Goal: Task Accomplishment & Management: Complete application form

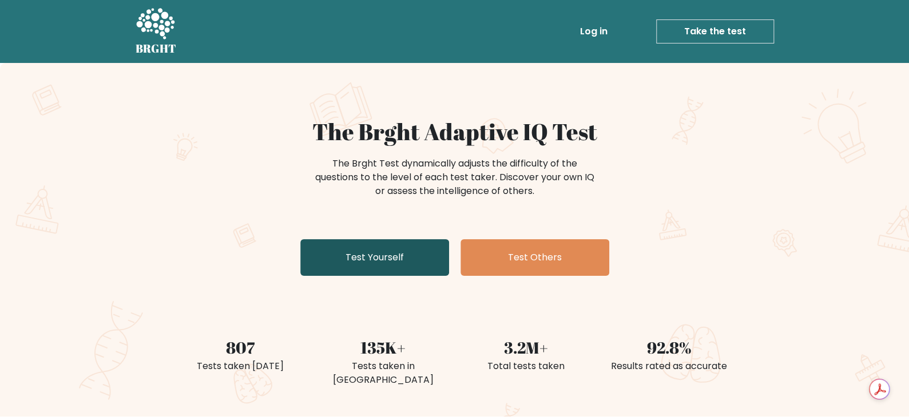
click at [370, 254] on link "Test Yourself" at bounding box center [374, 257] width 149 height 37
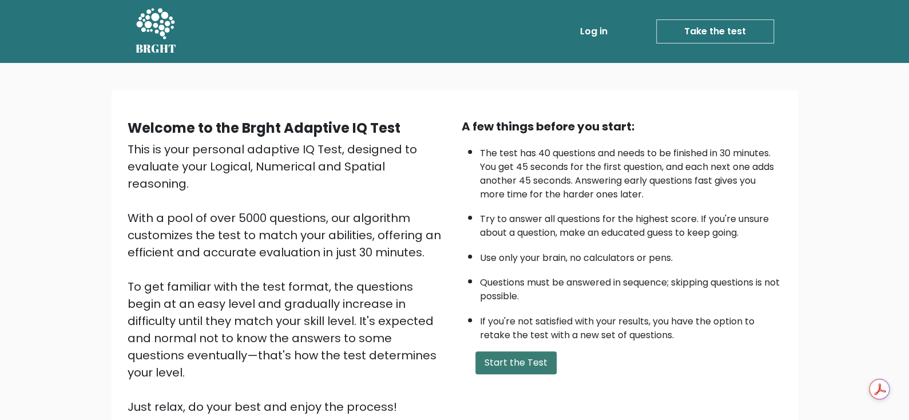
click at [509, 366] on button "Start the Test" at bounding box center [516, 362] width 81 height 23
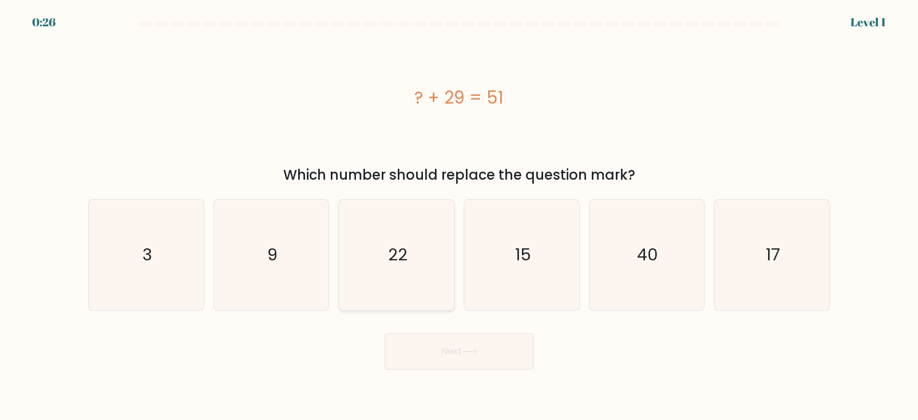
click at [410, 241] on icon "22" at bounding box center [396, 255] width 110 height 110
click at [459, 216] on input "c. 22" at bounding box center [459, 213] width 1 height 6
radio input "true"
click at [456, 357] on button "Next" at bounding box center [459, 351] width 149 height 37
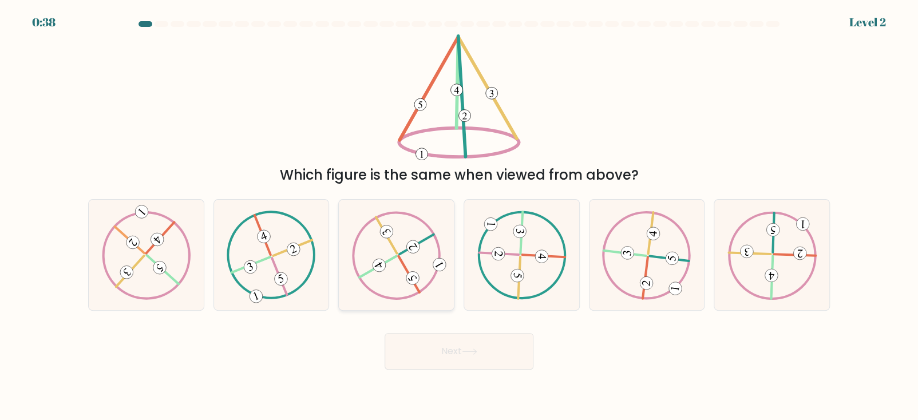
click at [410, 271] on icon at bounding box center [396, 255] width 89 height 88
click at [459, 216] on input "c." at bounding box center [459, 213] width 1 height 6
radio input "true"
click at [447, 356] on button "Next" at bounding box center [459, 351] width 149 height 37
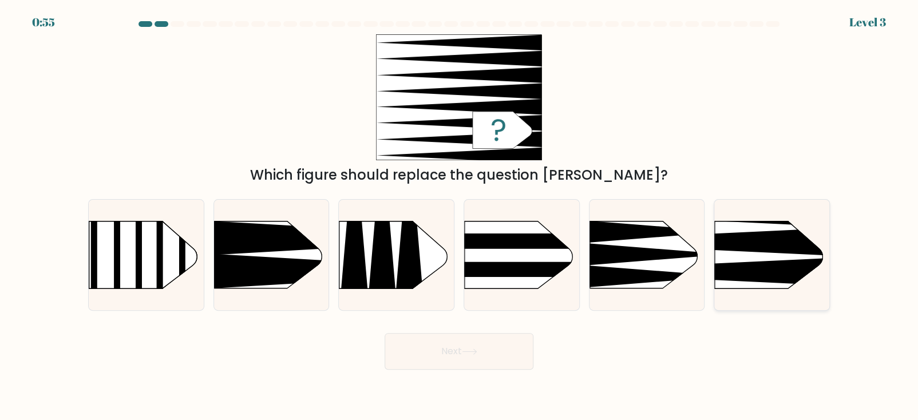
click at [781, 263] on icon at bounding box center [691, 272] width 300 height 29
click at [459, 216] on input "f." at bounding box center [459, 213] width 1 height 6
radio input "true"
click at [450, 356] on button "Next" at bounding box center [459, 351] width 149 height 37
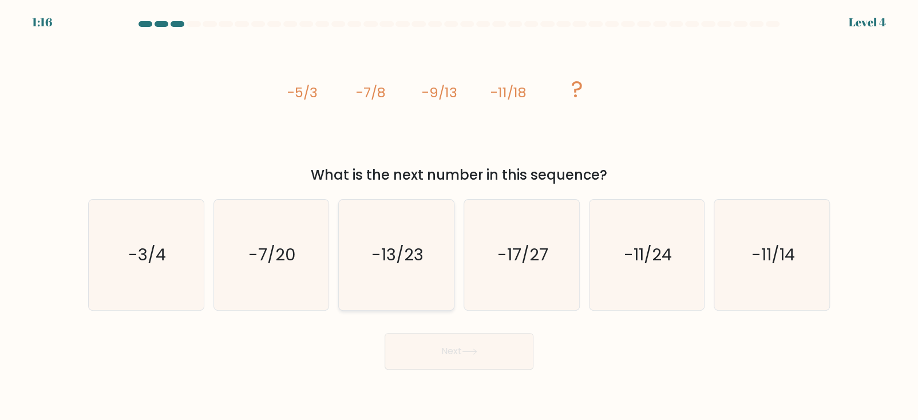
click at [405, 267] on icon "-13/23" at bounding box center [396, 255] width 110 height 110
click at [459, 216] on input "c. -13/23" at bounding box center [459, 213] width 1 height 6
radio input "true"
click at [439, 361] on button "Next" at bounding box center [459, 351] width 149 height 37
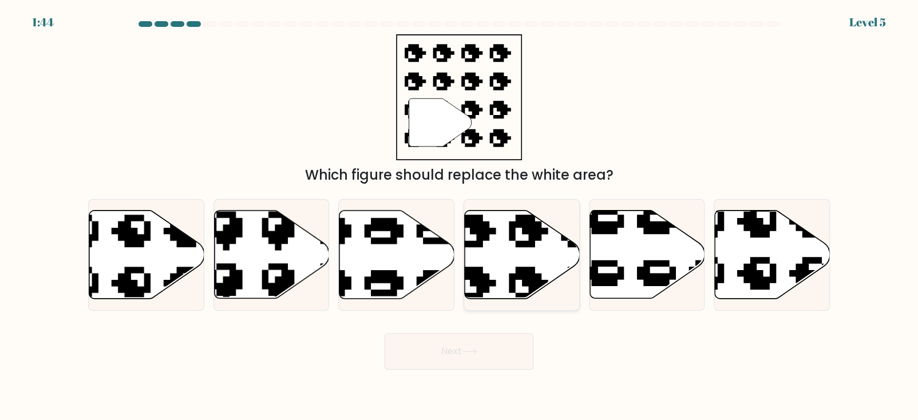
click at [504, 262] on icon at bounding box center [522, 255] width 115 height 88
click at [459, 216] on input "d." at bounding box center [459, 213] width 1 height 6
radio input "true"
click at [477, 356] on button "Next" at bounding box center [459, 351] width 149 height 37
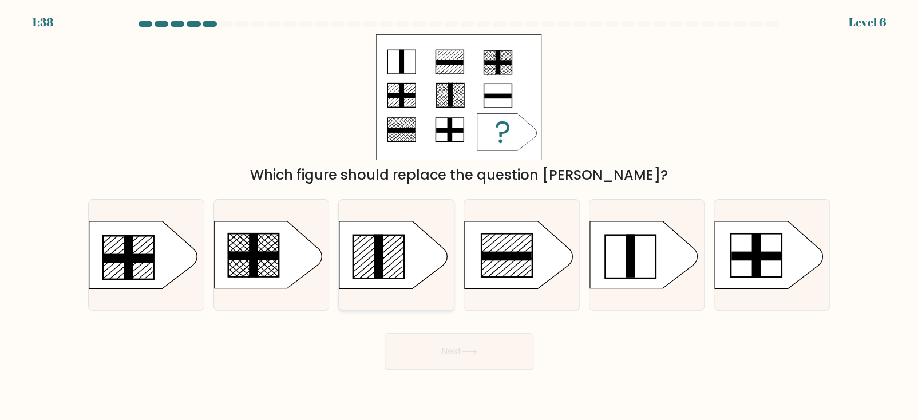
click at [375, 262] on rect at bounding box center [378, 256] width 9 height 43
click at [459, 216] on input "c." at bounding box center [459, 213] width 1 height 6
radio input "true"
click at [468, 352] on icon at bounding box center [469, 351] width 15 height 6
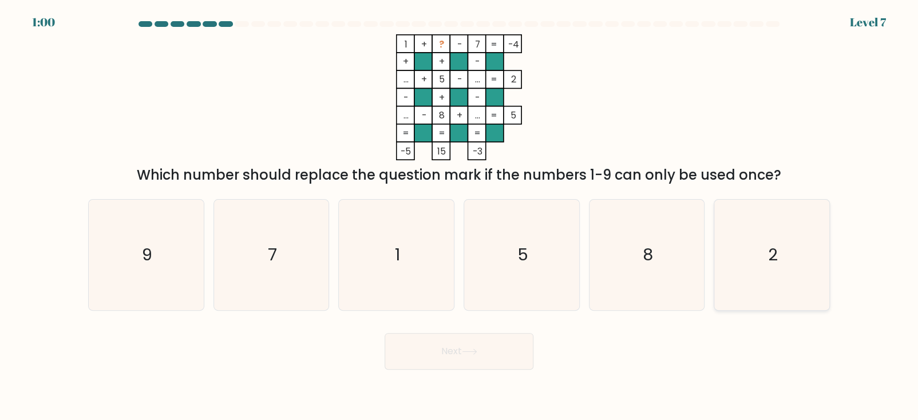
click at [778, 268] on icon "2" at bounding box center [771, 255] width 110 height 110
click at [459, 216] on input "f. 2" at bounding box center [459, 213] width 1 height 6
radio input "true"
click at [426, 355] on button "Next" at bounding box center [459, 351] width 149 height 37
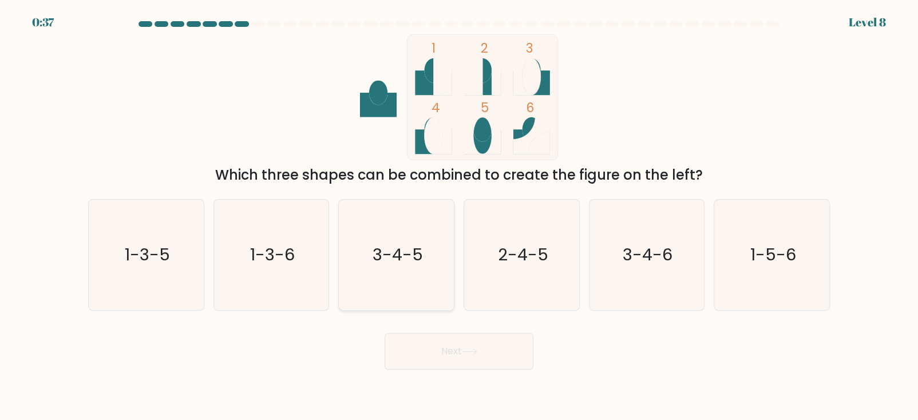
click at [383, 268] on icon "3-4-5" at bounding box center [396, 255] width 110 height 110
click at [459, 216] on input "c. 3-4-5" at bounding box center [459, 213] width 1 height 6
radio input "true"
click at [459, 347] on button "Next" at bounding box center [459, 351] width 149 height 37
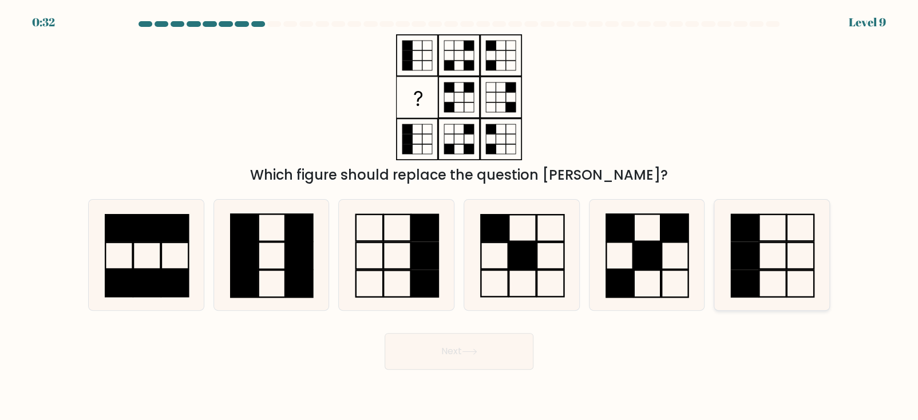
click at [781, 255] on icon at bounding box center [771, 255] width 110 height 110
click at [459, 216] on input "f." at bounding box center [459, 213] width 1 height 6
radio input "true"
click at [434, 350] on button "Next" at bounding box center [459, 351] width 149 height 37
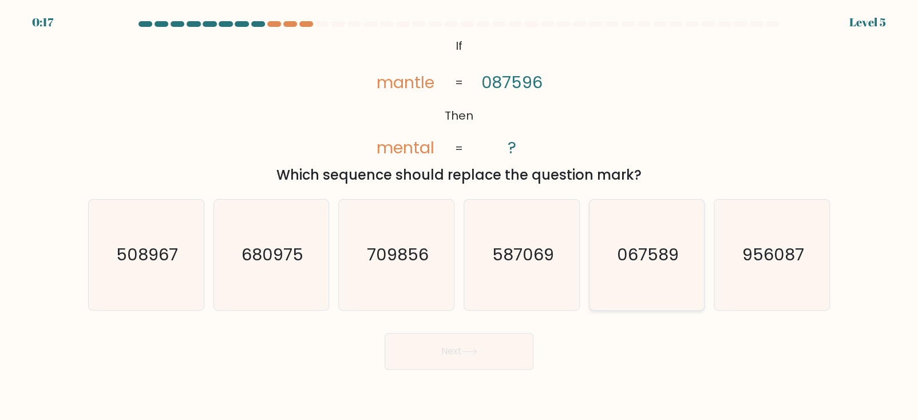
click at [641, 268] on icon "067589" at bounding box center [646, 255] width 110 height 110
click at [459, 216] on input "e. 067589" at bounding box center [459, 213] width 1 height 6
radio input "true"
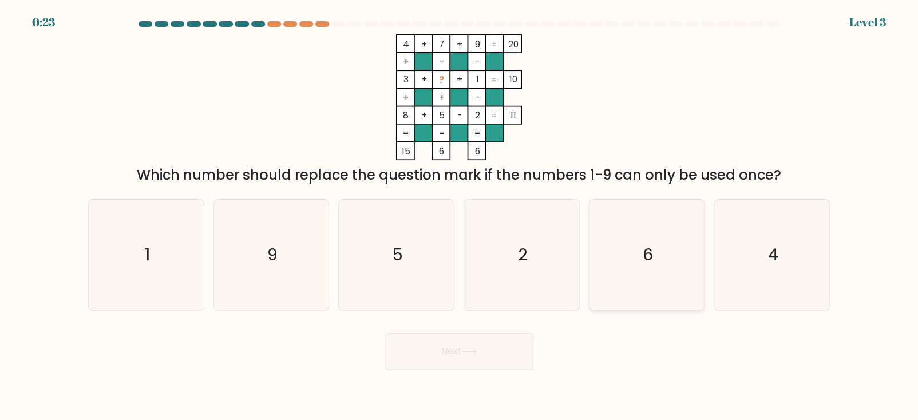
click at [657, 269] on icon "6" at bounding box center [646, 255] width 110 height 110
click at [459, 216] on input "e. 6" at bounding box center [459, 213] width 1 height 6
radio input "true"
click at [508, 356] on button "Next" at bounding box center [459, 351] width 149 height 37
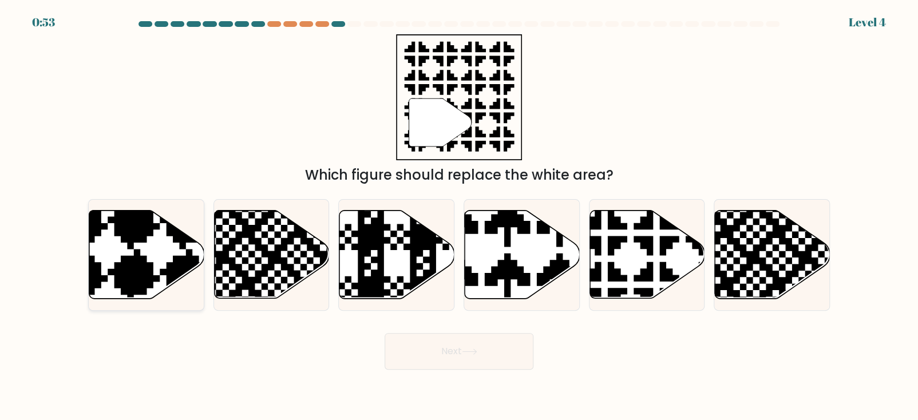
click at [131, 258] on icon at bounding box center [107, 301] width 208 height 208
click at [459, 216] on input "a." at bounding box center [459, 213] width 1 height 6
radio input "true"
click at [440, 353] on button "Next" at bounding box center [459, 351] width 149 height 37
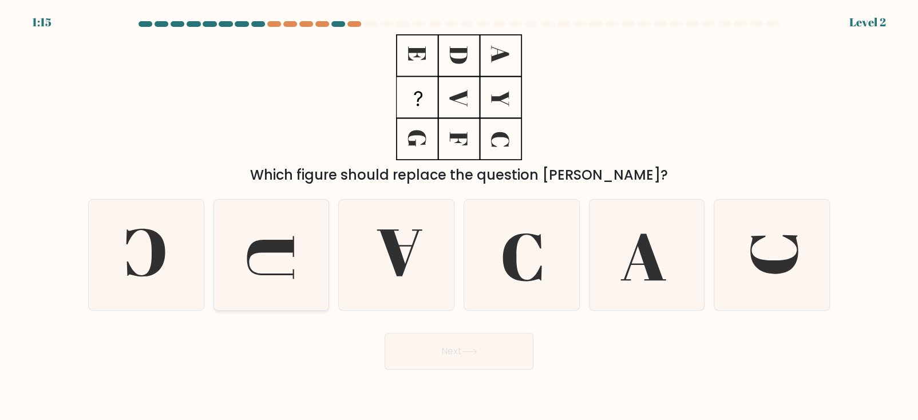
click at [281, 271] on icon at bounding box center [271, 255] width 110 height 110
click at [459, 216] on input "b." at bounding box center [459, 213] width 1 height 6
radio input "true"
click at [453, 356] on button "Next" at bounding box center [459, 351] width 149 height 37
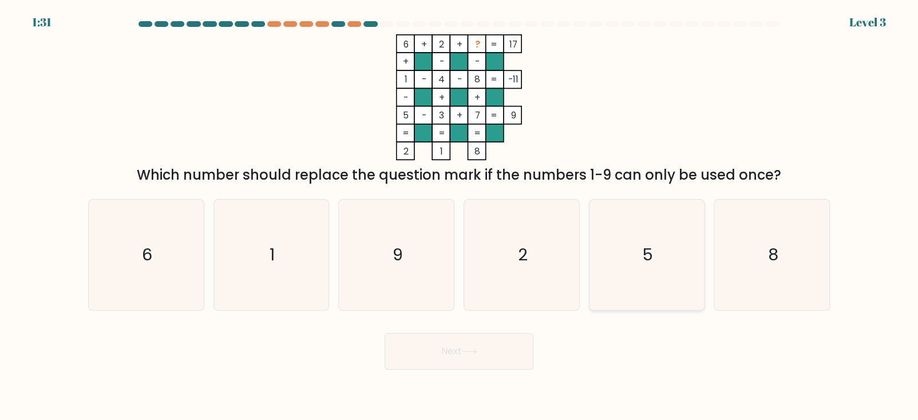
click at [656, 253] on icon "5" at bounding box center [646, 255] width 110 height 110
click at [459, 216] on input "e. 5" at bounding box center [459, 213] width 1 height 6
radio input "true"
click at [434, 359] on button "Next" at bounding box center [459, 351] width 149 height 37
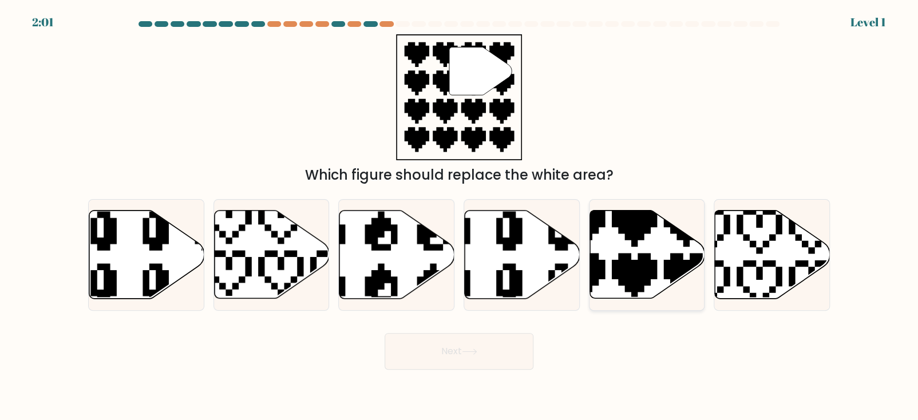
click at [635, 261] on icon at bounding box center [608, 302] width 202 height 202
click at [459, 216] on input "e." at bounding box center [459, 213] width 1 height 6
radio input "true"
click at [445, 359] on button "Next" at bounding box center [459, 351] width 149 height 37
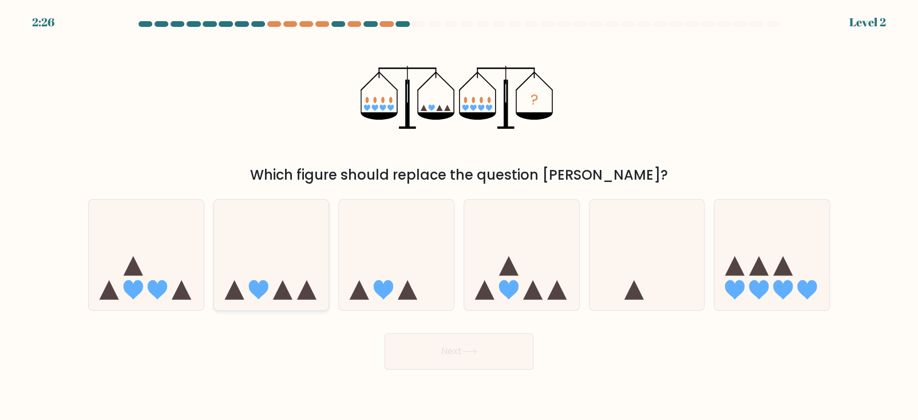
click at [277, 294] on icon at bounding box center [282, 289] width 19 height 19
click at [459, 216] on input "b." at bounding box center [459, 213] width 1 height 6
radio input "true"
click at [427, 356] on button "Next" at bounding box center [459, 351] width 149 height 37
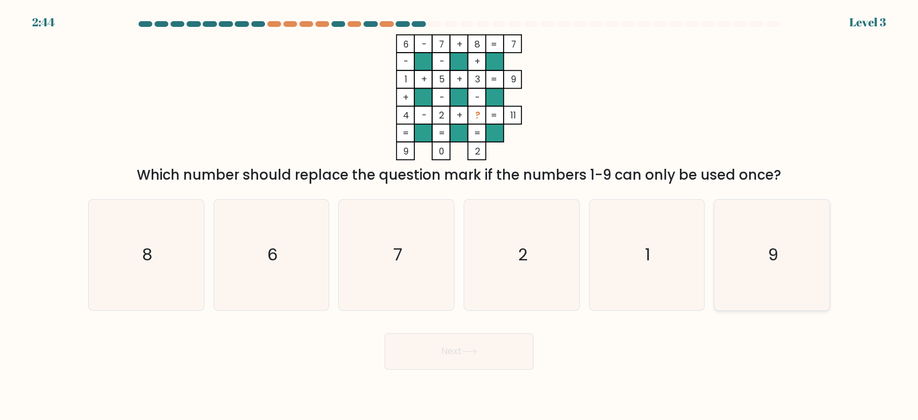
click at [769, 266] on text "9" at bounding box center [773, 255] width 10 height 23
click at [459, 216] on input "f. 9" at bounding box center [459, 213] width 1 height 6
radio input "true"
click at [453, 355] on button "Next" at bounding box center [459, 351] width 149 height 37
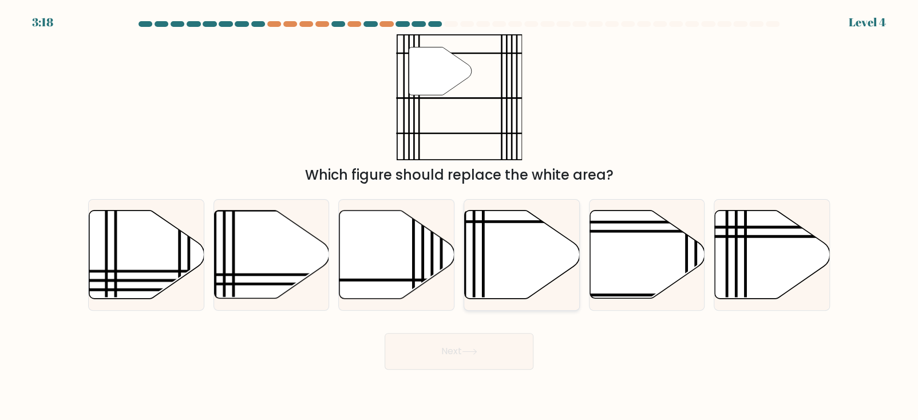
click at [477, 272] on icon at bounding box center [522, 255] width 115 height 88
click at [459, 216] on input "d." at bounding box center [459, 213] width 1 height 6
radio input "true"
click at [458, 351] on button "Next" at bounding box center [459, 351] width 149 height 37
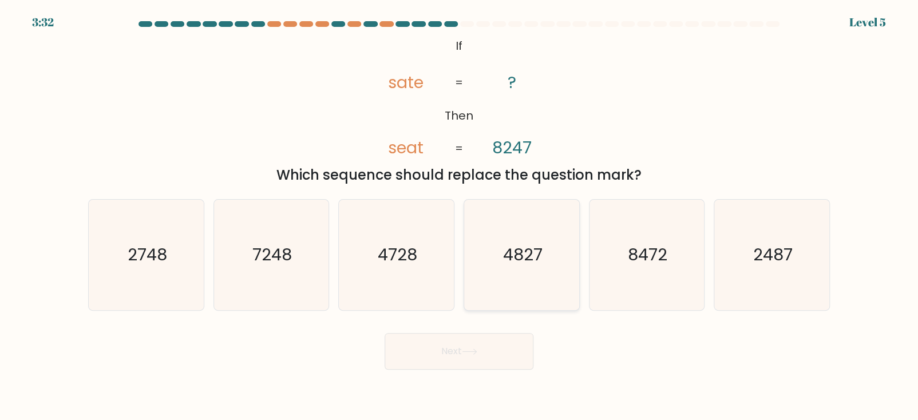
click at [510, 272] on icon "4827" at bounding box center [521, 255] width 110 height 110
click at [459, 216] on input "d. 4827" at bounding box center [459, 213] width 1 height 6
radio input "true"
click at [504, 352] on button "Next" at bounding box center [459, 351] width 149 height 37
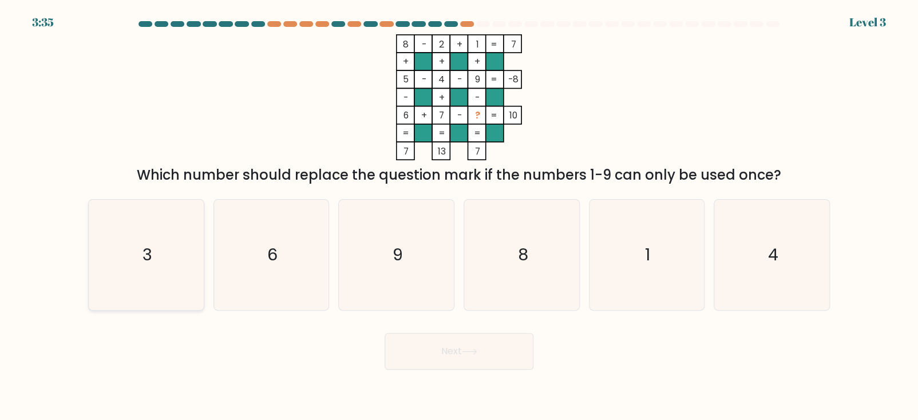
click at [125, 279] on icon "3" at bounding box center [146, 255] width 110 height 110
click at [459, 216] on input "a. 3" at bounding box center [459, 213] width 1 height 6
radio input "true"
click at [445, 351] on button "Next" at bounding box center [459, 351] width 149 height 37
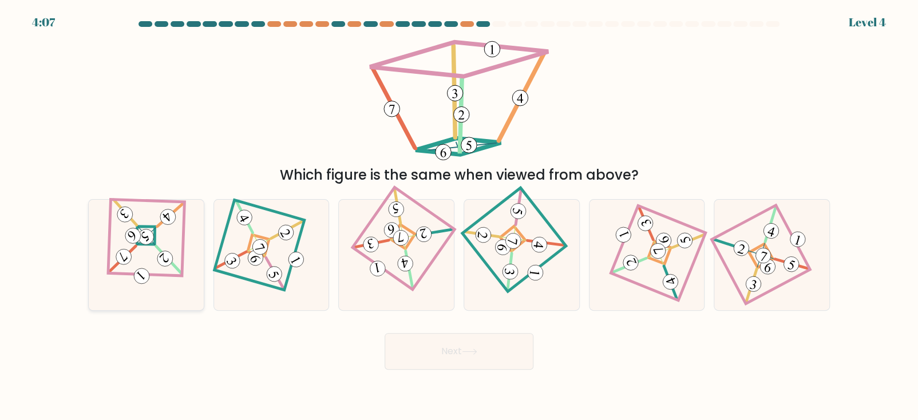
click at [167, 263] on 897 at bounding box center [166, 259] width 22 height 22
click at [459, 216] on input "a." at bounding box center [459, 213] width 1 height 6
radio input "true"
click at [430, 359] on button "Next" at bounding box center [459, 351] width 149 height 37
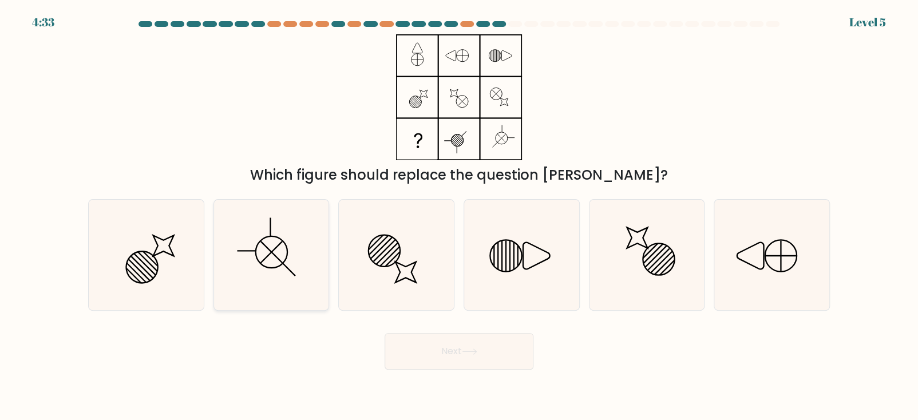
click at [277, 257] on line at bounding box center [271, 251] width 21 height 21
click at [459, 216] on input "b." at bounding box center [459, 213] width 1 height 6
radio input "true"
click at [447, 358] on button "Next" at bounding box center [459, 351] width 149 height 37
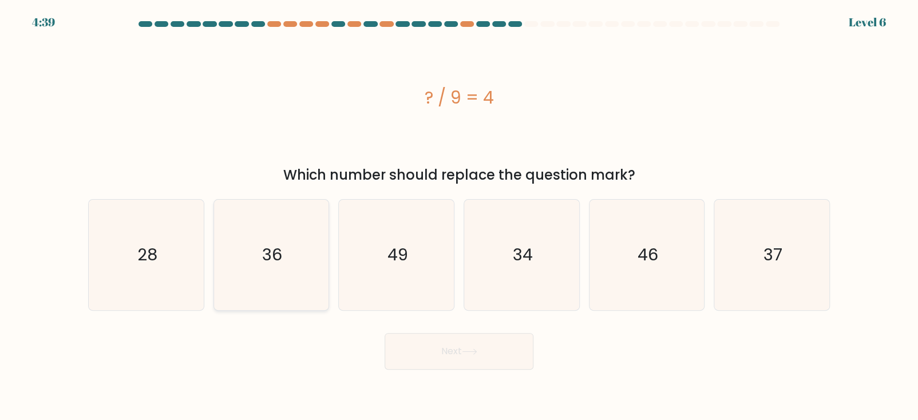
click at [302, 275] on icon "36" at bounding box center [271, 255] width 110 height 110
click at [459, 216] on input "b. 36" at bounding box center [459, 213] width 1 height 6
radio input "true"
click at [477, 358] on button "Next" at bounding box center [459, 351] width 149 height 37
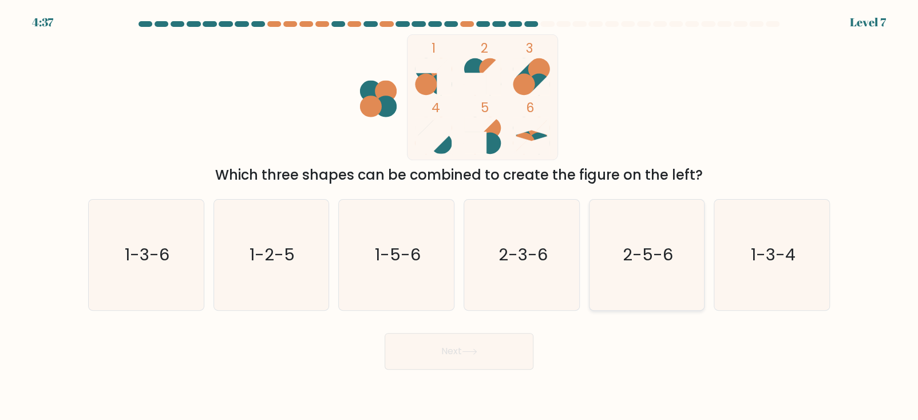
click at [647, 264] on text "2-5-6" at bounding box center [648, 255] width 50 height 23
click at [459, 216] on input "e. 2-5-6" at bounding box center [459, 213] width 1 height 6
radio input "true"
click at [476, 356] on button "Next" at bounding box center [459, 351] width 149 height 37
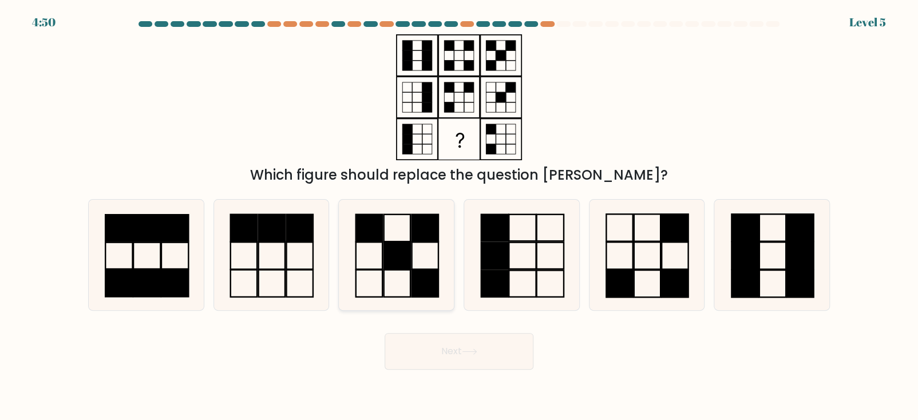
click at [408, 272] on icon at bounding box center [396, 255] width 110 height 110
click at [459, 216] on input "c." at bounding box center [459, 213] width 1 height 6
radio input "true"
click at [448, 352] on button "Next" at bounding box center [459, 351] width 149 height 37
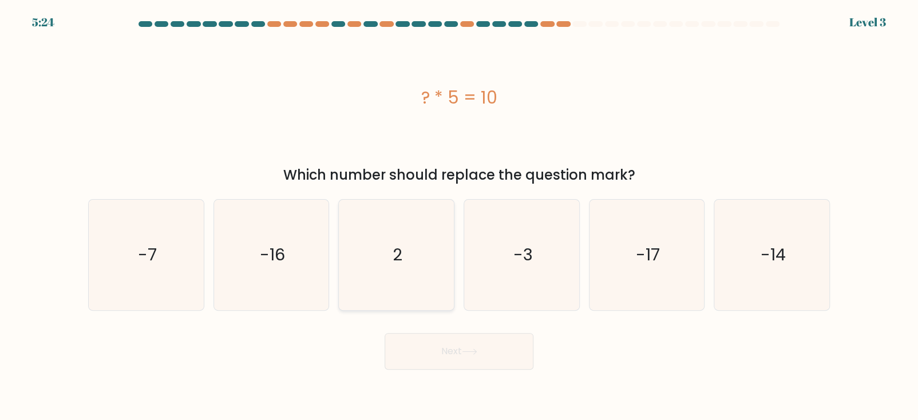
click at [397, 266] on icon "2" at bounding box center [396, 255] width 110 height 110
click at [459, 216] on input "c. 2" at bounding box center [459, 213] width 1 height 6
radio input "true"
click at [440, 356] on button "Next" at bounding box center [459, 351] width 149 height 37
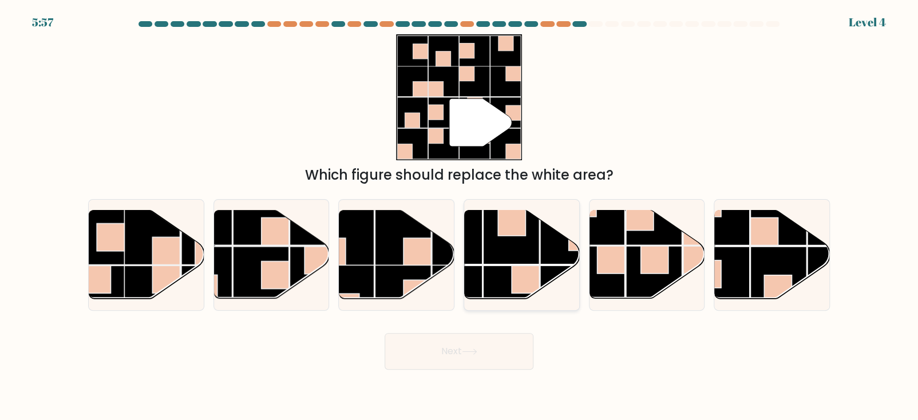
click at [537, 243] on rect at bounding box center [511, 236] width 56 height 56
click at [459, 216] on input "d." at bounding box center [459, 213] width 1 height 6
radio input "true"
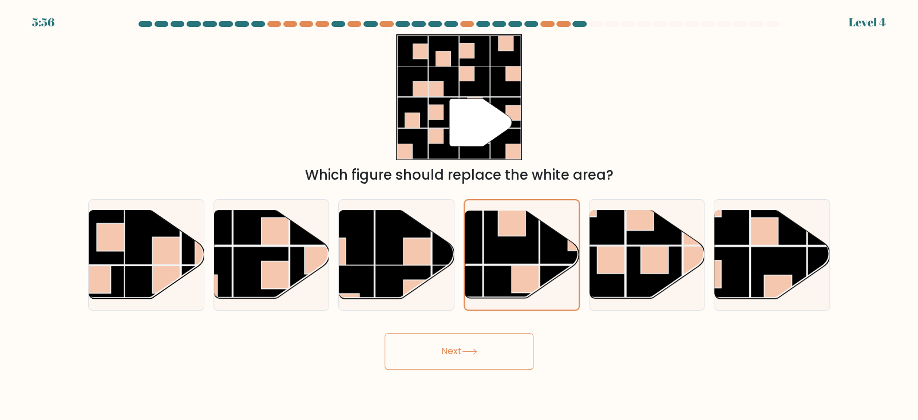
click at [464, 351] on button "Next" at bounding box center [459, 351] width 149 height 37
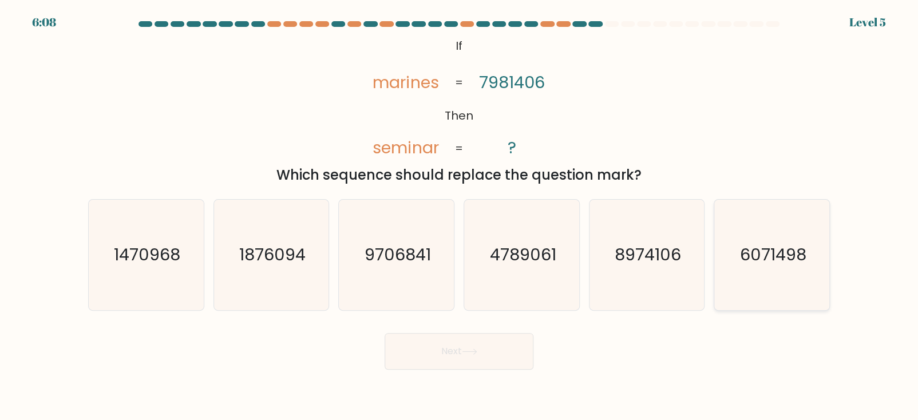
click at [751, 259] on text "6071498" at bounding box center [773, 255] width 66 height 23
click at [459, 216] on input "f. 6071498" at bounding box center [459, 213] width 1 height 6
radio input "true"
click at [441, 341] on button "Next" at bounding box center [459, 351] width 149 height 37
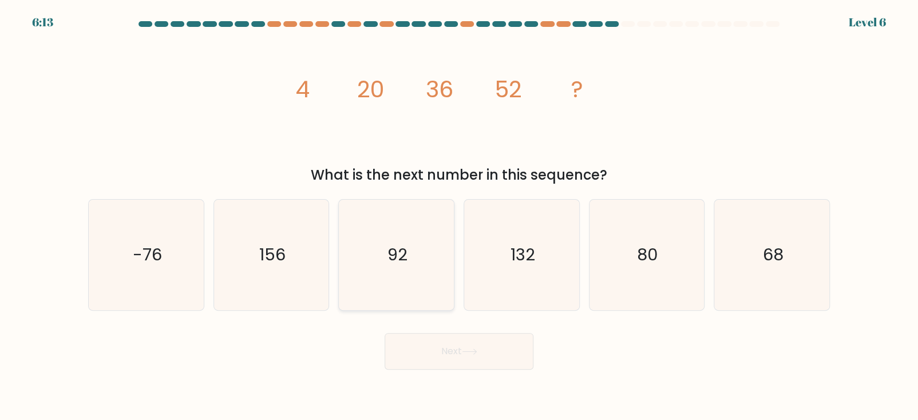
click at [395, 260] on text "92" at bounding box center [397, 255] width 20 height 23
click at [459, 216] on input "c. 92" at bounding box center [459, 213] width 1 height 6
radio input "true"
click at [488, 354] on button "Next" at bounding box center [459, 351] width 149 height 37
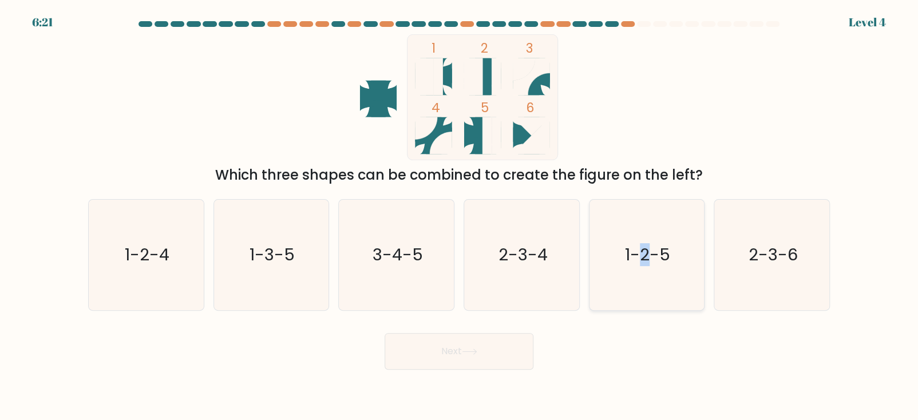
click at [647, 251] on text "1-2-5" at bounding box center [647, 255] width 45 height 23
click at [619, 280] on icon "1-2-5" at bounding box center [646, 255] width 110 height 110
click at [459, 216] on input "e. 1-2-5" at bounding box center [459, 213] width 1 height 6
radio input "true"
click at [480, 363] on button "Next" at bounding box center [459, 351] width 149 height 37
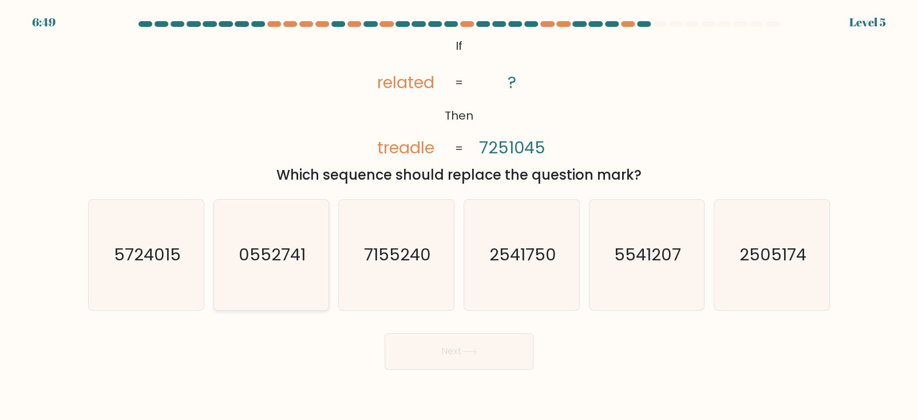
click at [298, 273] on icon "0552741" at bounding box center [271, 255] width 110 height 110
click at [459, 216] on input "b. 0552741" at bounding box center [459, 213] width 1 height 6
radio input "true"
click at [484, 356] on button "Next" at bounding box center [459, 351] width 149 height 37
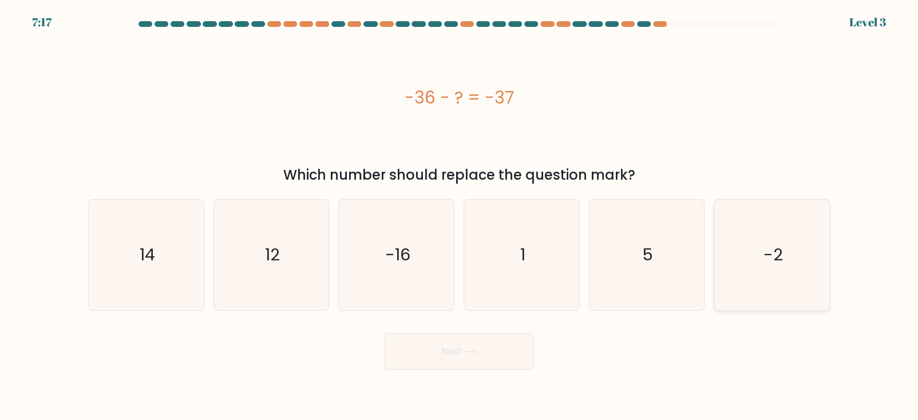
click at [754, 264] on icon "-2" at bounding box center [771, 255] width 110 height 110
click at [459, 216] on input "f. -2" at bounding box center [459, 213] width 1 height 6
radio input "true"
click at [432, 350] on button "Next" at bounding box center [459, 351] width 149 height 37
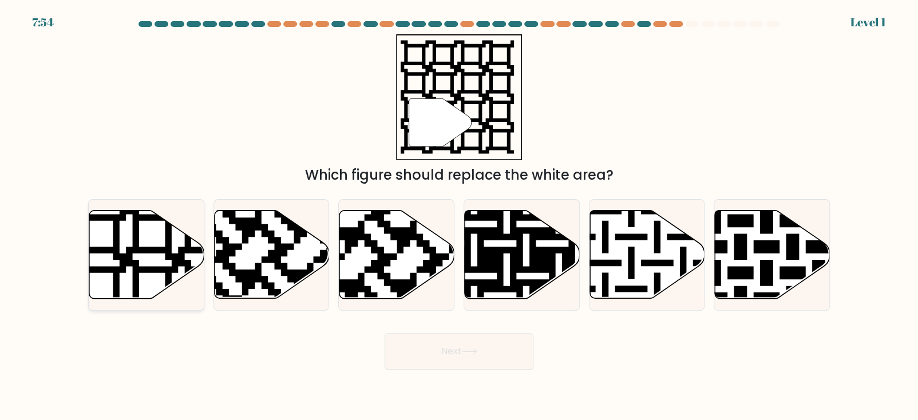
click at [145, 272] on icon at bounding box center [178, 208] width 208 height 208
click at [459, 216] on input "a." at bounding box center [459, 213] width 1 height 6
radio input "true"
click at [451, 352] on button "Next" at bounding box center [459, 351] width 149 height 37
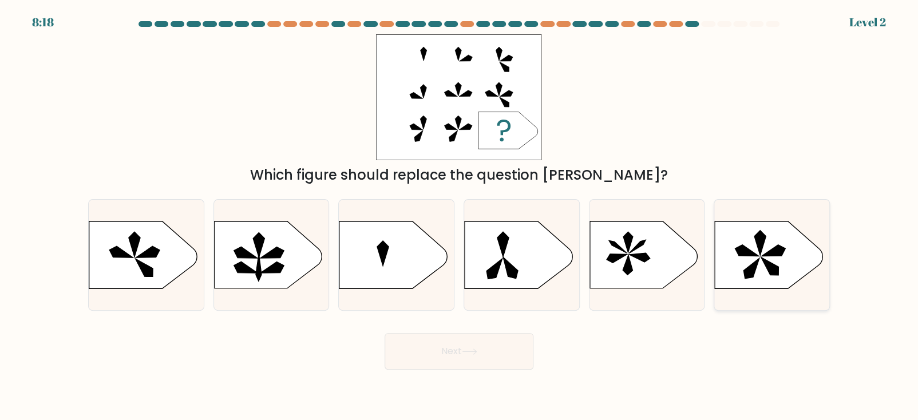
click at [757, 260] on icon at bounding box center [751, 268] width 16 height 21
click at [459, 216] on input "f." at bounding box center [459, 213] width 1 height 6
radio input "true"
click at [458, 366] on button "Next" at bounding box center [459, 351] width 149 height 37
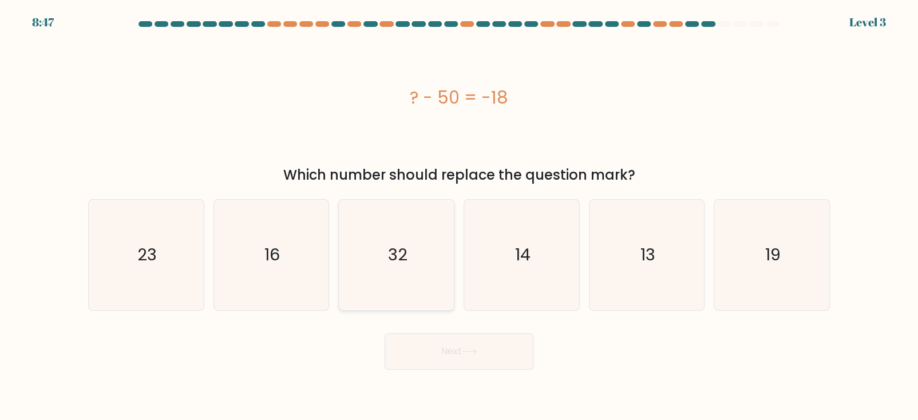
click at [395, 267] on icon "32" at bounding box center [396, 255] width 110 height 110
click at [459, 216] on input "c. 32" at bounding box center [459, 213] width 1 height 6
radio input "true"
click at [444, 350] on button "Next" at bounding box center [459, 351] width 149 height 37
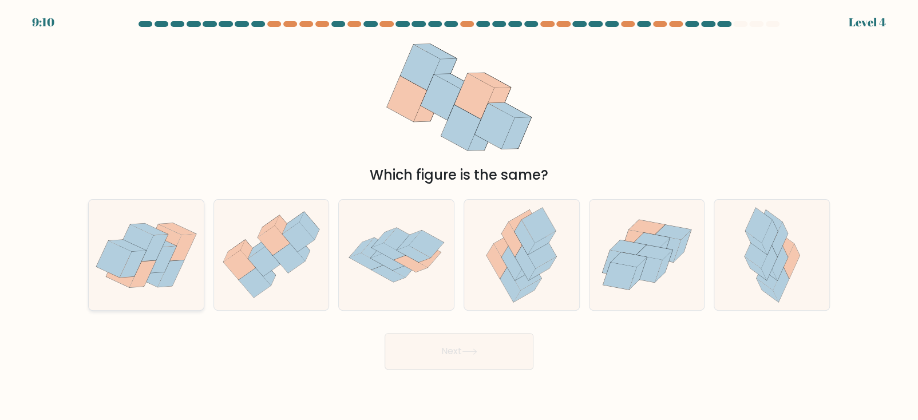
click at [164, 271] on icon at bounding box center [163, 259] width 26 height 27
click at [459, 216] on input "a." at bounding box center [459, 213] width 1 height 6
radio input "true"
click at [471, 352] on icon at bounding box center [469, 351] width 15 height 6
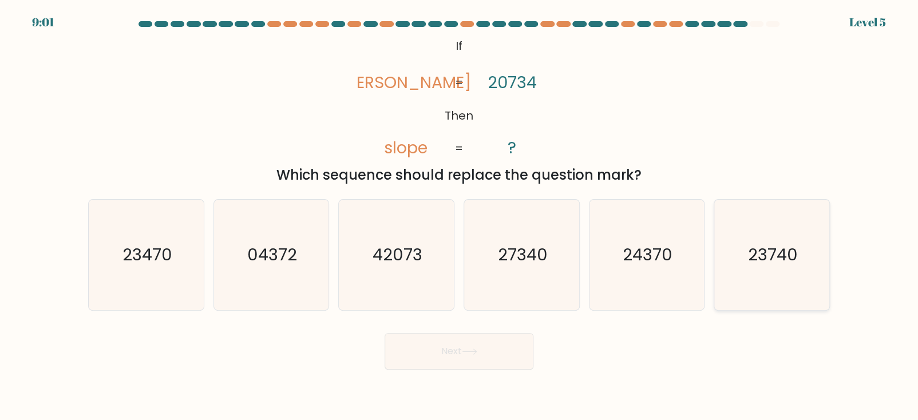
click at [790, 269] on icon "23740" at bounding box center [771, 255] width 110 height 110
click at [459, 216] on input "f. 23740" at bounding box center [459, 213] width 1 height 6
radio input "true"
click at [414, 348] on button "Next" at bounding box center [459, 351] width 149 height 37
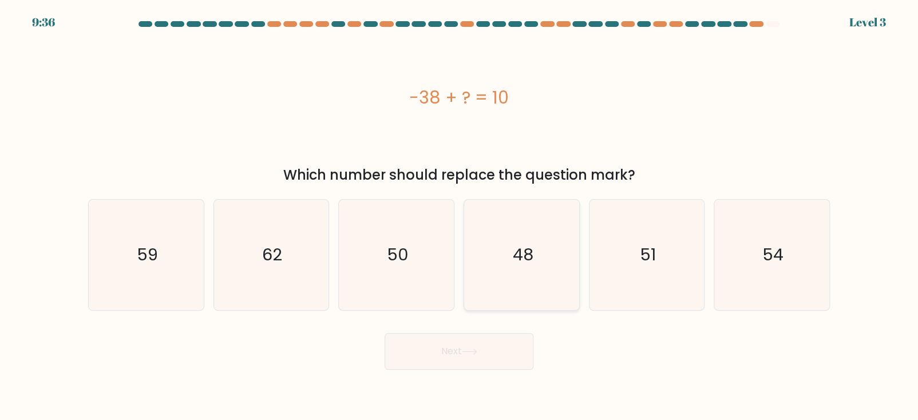
click at [546, 253] on icon "48" at bounding box center [521, 255] width 110 height 110
click at [459, 216] on input "d. 48" at bounding box center [459, 213] width 1 height 6
radio input "true"
click at [473, 357] on button "Next" at bounding box center [459, 351] width 149 height 37
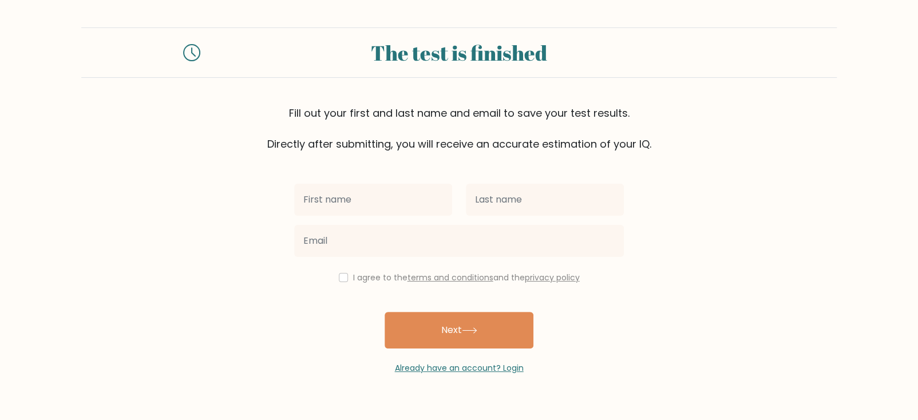
click at [339, 206] on input "text" at bounding box center [373, 200] width 158 height 32
type input "d"
type input "[PERSON_NAME]"
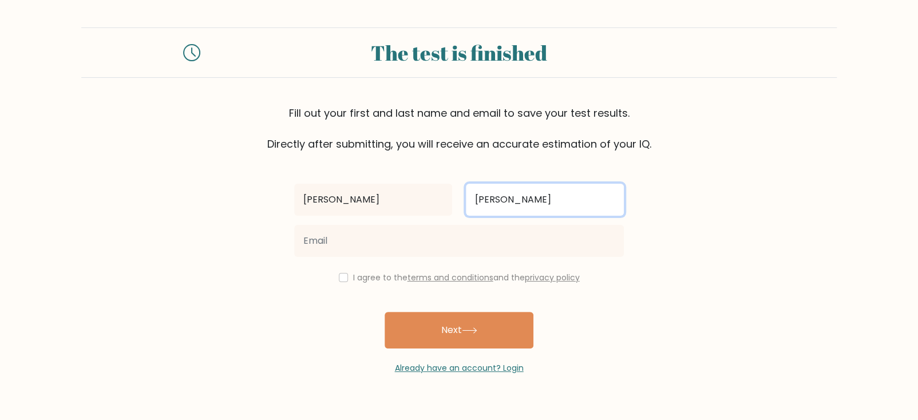
type input "Smith"
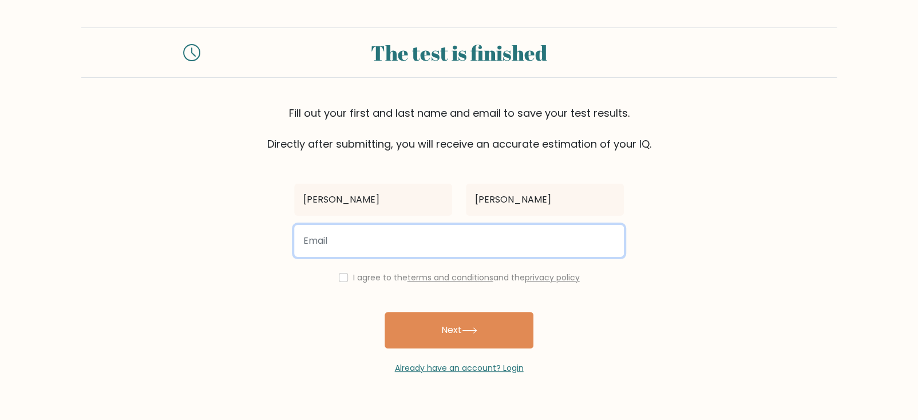
click at [373, 237] on input "email" at bounding box center [459, 241] width 330 height 32
type input "eamllc@gmail.com"
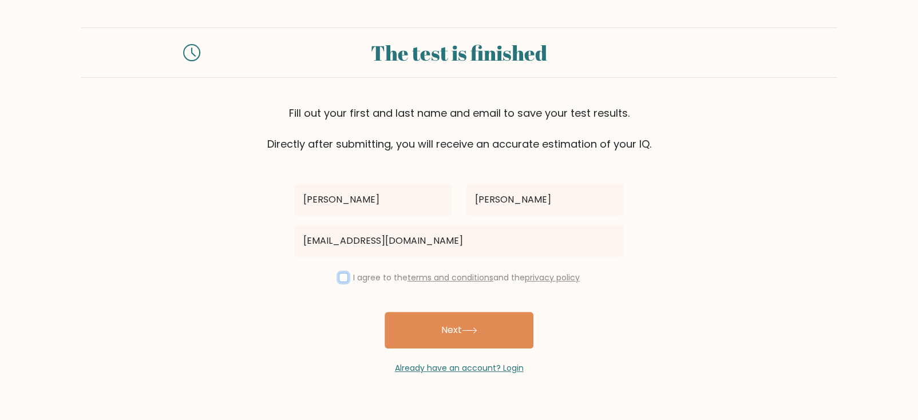
click at [344, 275] on input "checkbox" at bounding box center [343, 277] width 9 height 9
checkbox input "true"
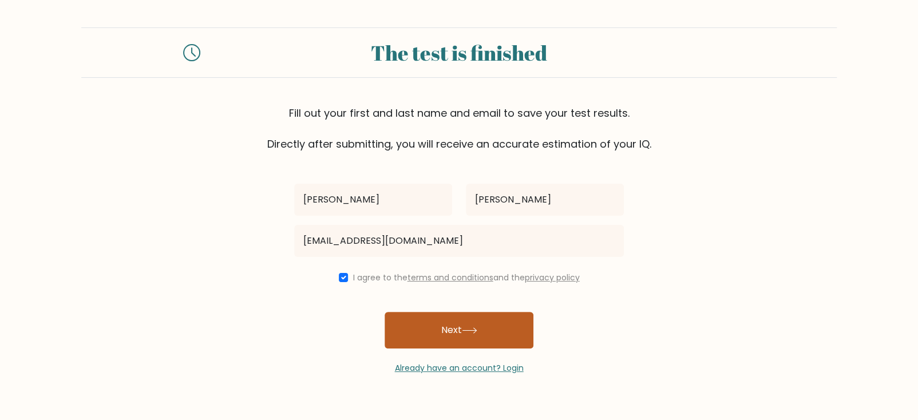
click at [423, 330] on button "Next" at bounding box center [459, 330] width 149 height 37
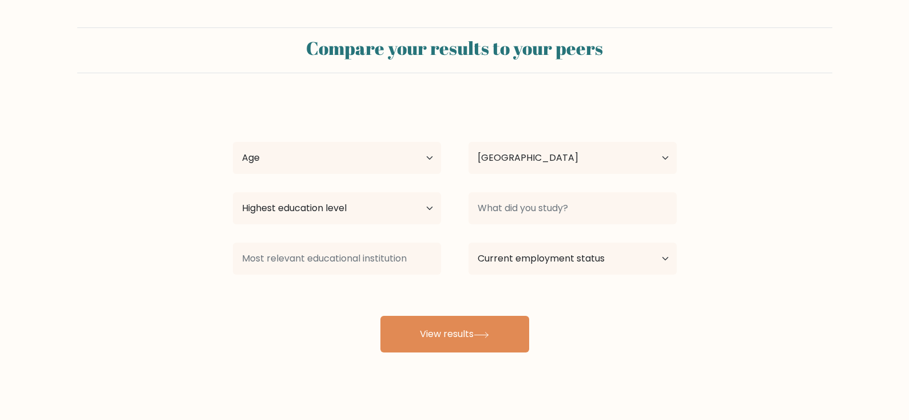
select select "US"
click at [430, 157] on select "Age Under [DEMOGRAPHIC_DATA] [DEMOGRAPHIC_DATA] [DEMOGRAPHIC_DATA] [DEMOGRAPHIC…" at bounding box center [337, 158] width 208 height 32
select select "65_plus"
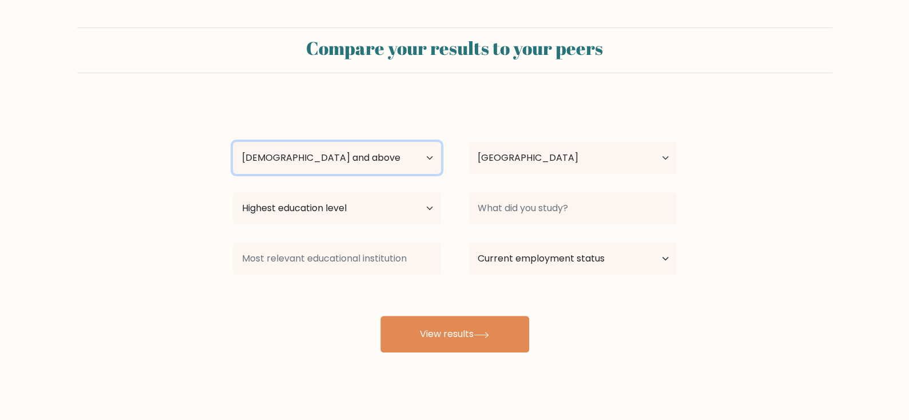
click at [233, 142] on select "Age Under [DEMOGRAPHIC_DATA] [DEMOGRAPHIC_DATA] [DEMOGRAPHIC_DATA] [DEMOGRAPHIC…" at bounding box center [337, 158] width 208 height 32
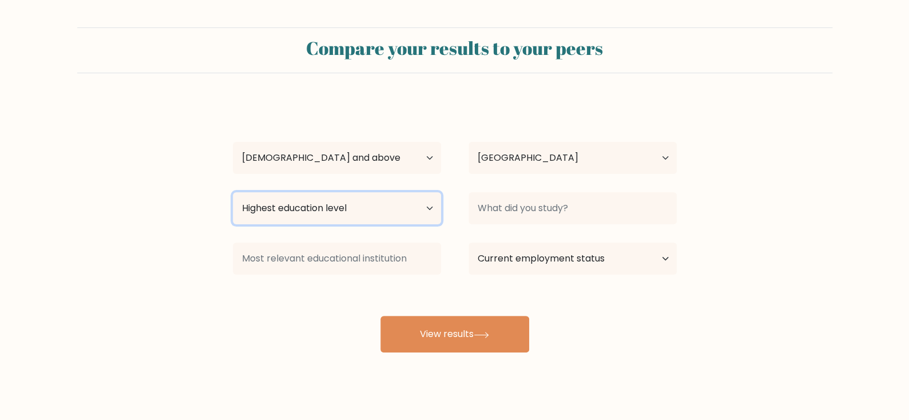
click at [427, 208] on select "Highest education level No schooling Primary Lower Secondary Upper Secondary Oc…" at bounding box center [337, 208] width 208 height 32
select select "upper_secondary"
click at [233, 192] on select "Highest education level No schooling Primary Lower Secondary Upper Secondary Oc…" at bounding box center [337, 208] width 208 height 32
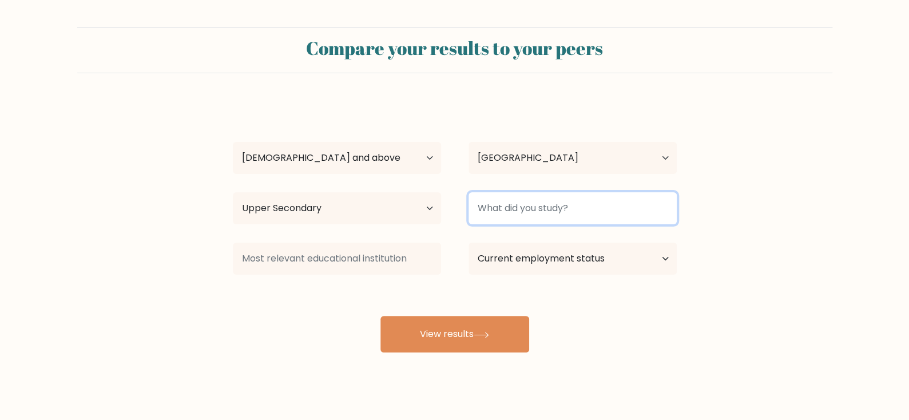
click at [502, 210] on input at bounding box center [573, 208] width 208 height 32
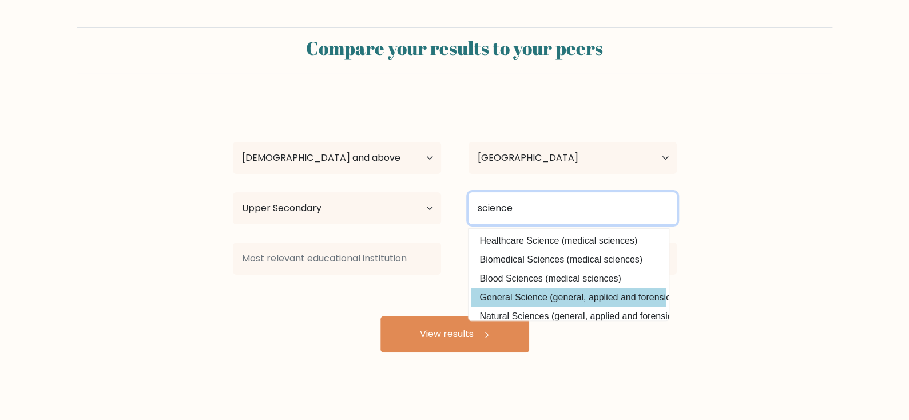
type input "science"
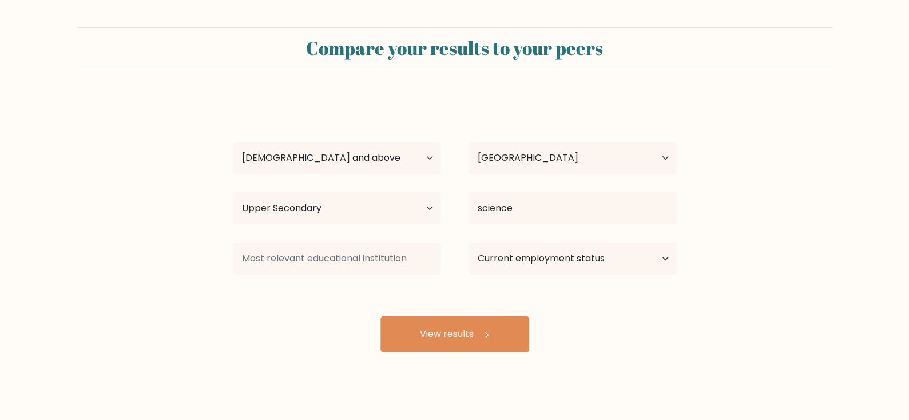
click at [565, 298] on div "[PERSON_NAME] Age Under [DEMOGRAPHIC_DATA] [DEMOGRAPHIC_DATA] [DEMOGRAPHIC_DATA…" at bounding box center [455, 227] width 458 height 252
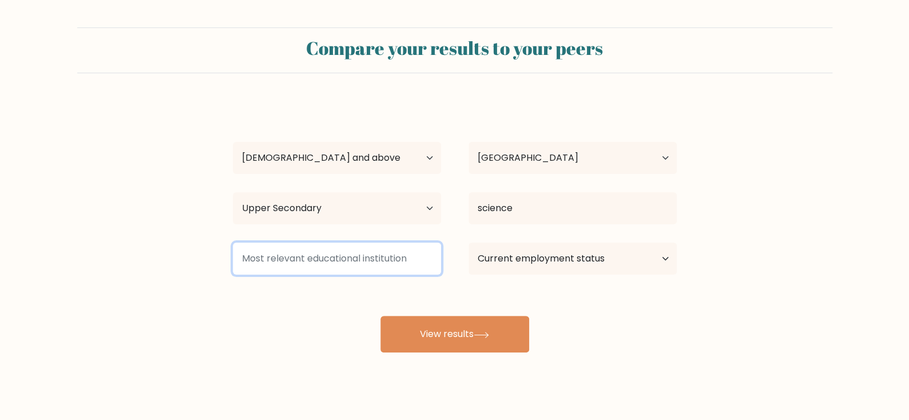
click at [307, 261] on input at bounding box center [337, 259] width 208 height 32
type input "j"
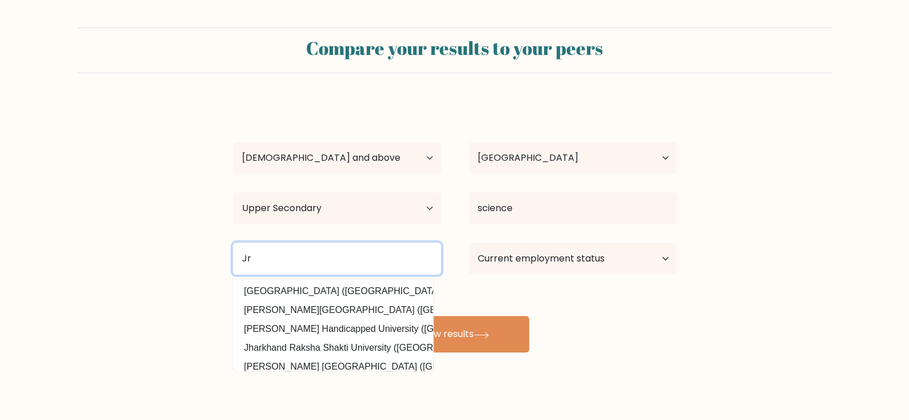
type input "J"
type input "Citrus Jr College"
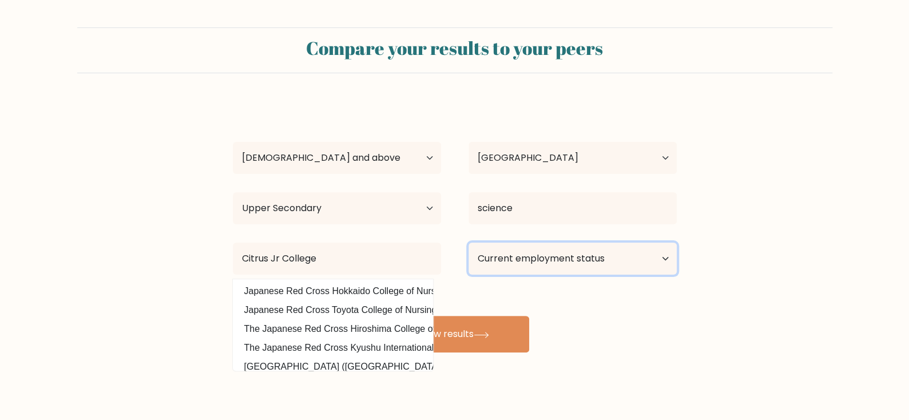
click at [546, 261] on select "Current employment status Employed Student Retired Other / prefer not to answer" at bounding box center [573, 259] width 208 height 32
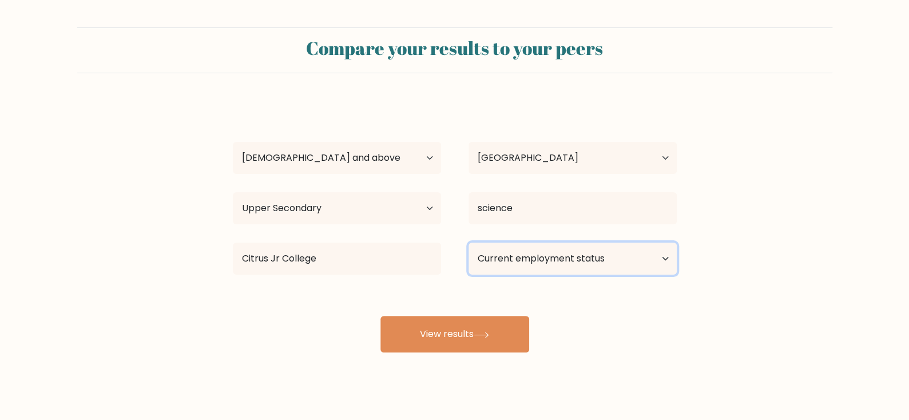
select select "retired"
click at [469, 243] on select "Current employment status Employed Student Retired Other / prefer not to answer" at bounding box center [573, 259] width 208 height 32
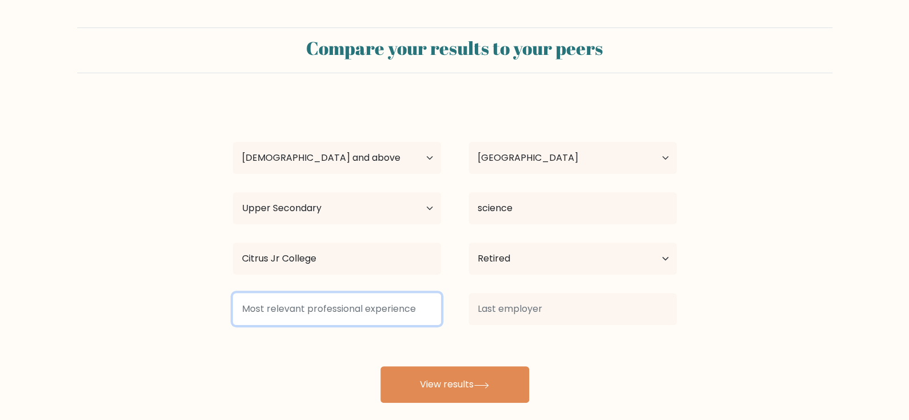
click at [346, 306] on input at bounding box center [337, 309] width 208 height 32
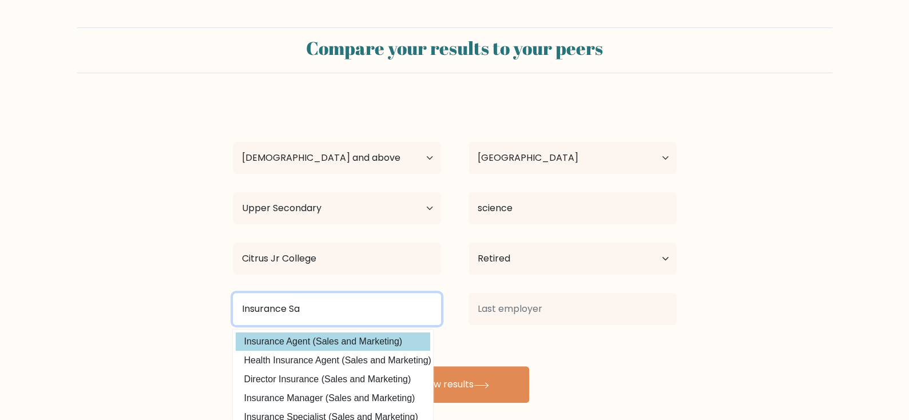
type input "Insurance Sa"
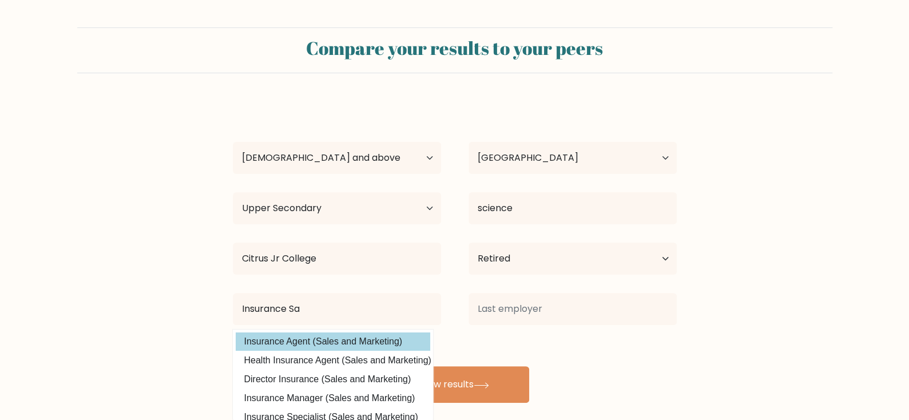
click at [307, 338] on div "[PERSON_NAME] Age Under [DEMOGRAPHIC_DATA] [DEMOGRAPHIC_DATA] [DEMOGRAPHIC_DATA…" at bounding box center [455, 252] width 458 height 302
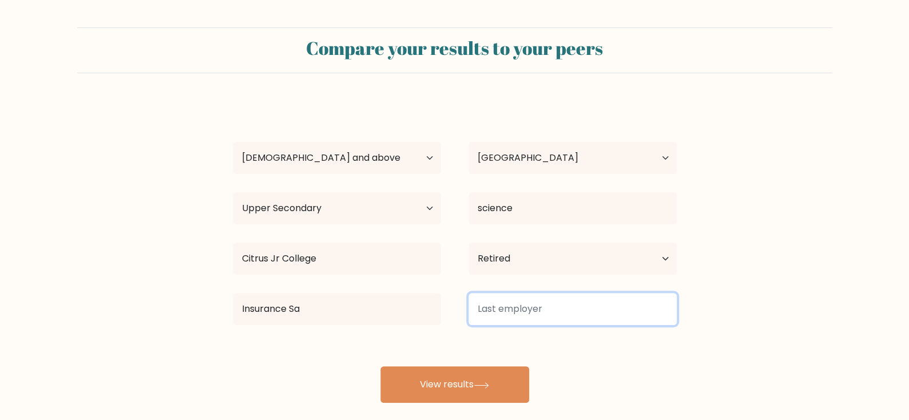
click at [540, 307] on input at bounding box center [573, 309] width 208 height 32
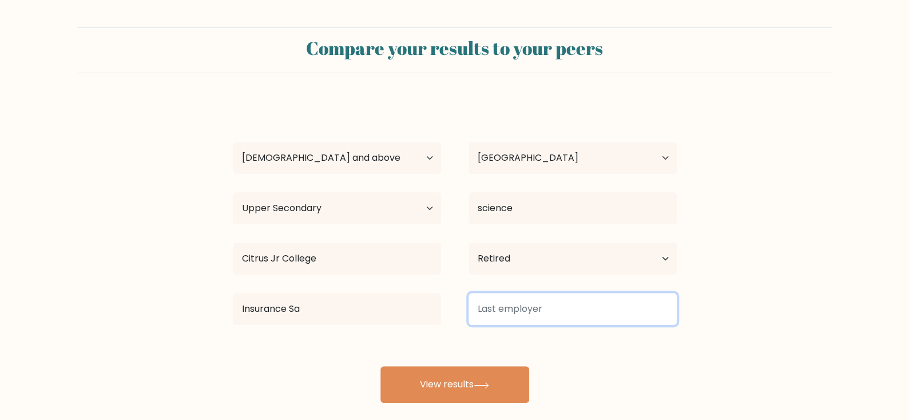
click at [518, 309] on input at bounding box center [573, 309] width 208 height 32
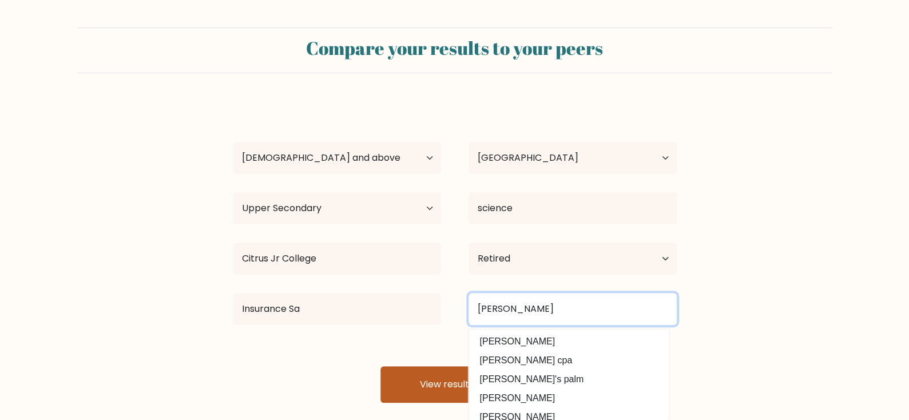
type input "Deborah Smith"
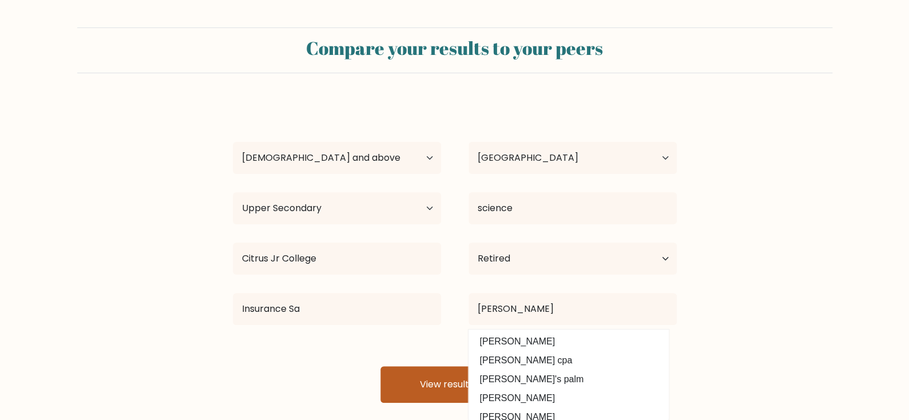
click at [429, 394] on button "View results" at bounding box center [455, 384] width 149 height 37
